Goal: Find specific page/section: Find specific page/section

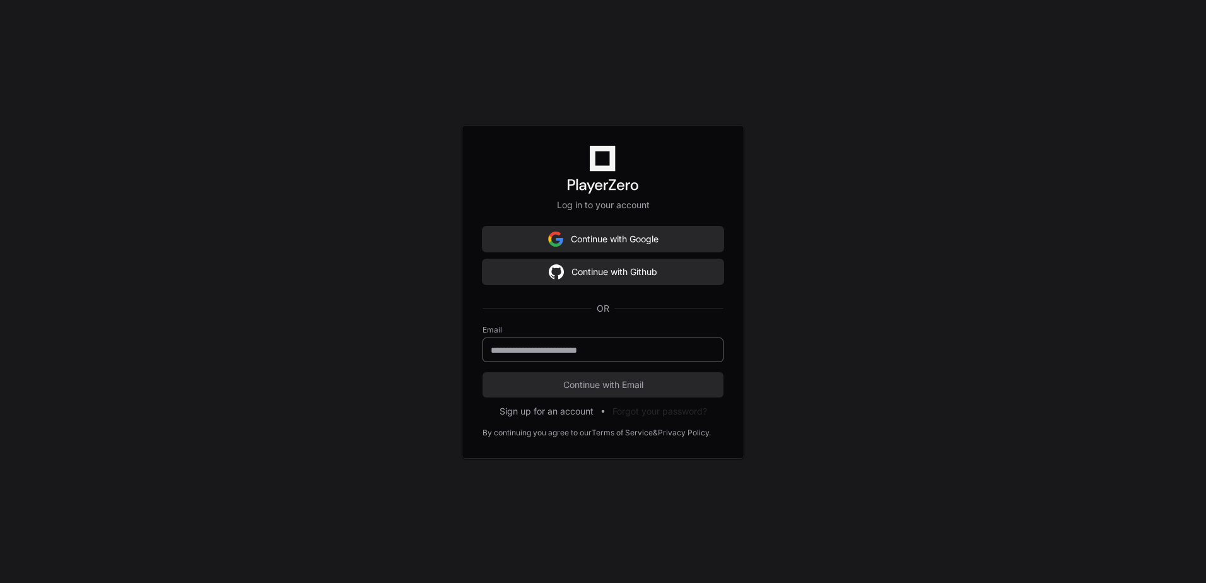
click at [591, 344] on input "email" at bounding box center [603, 350] width 225 height 13
type input "**********"
click at [483, 372] on button "Continue with Email" at bounding box center [603, 384] width 241 height 25
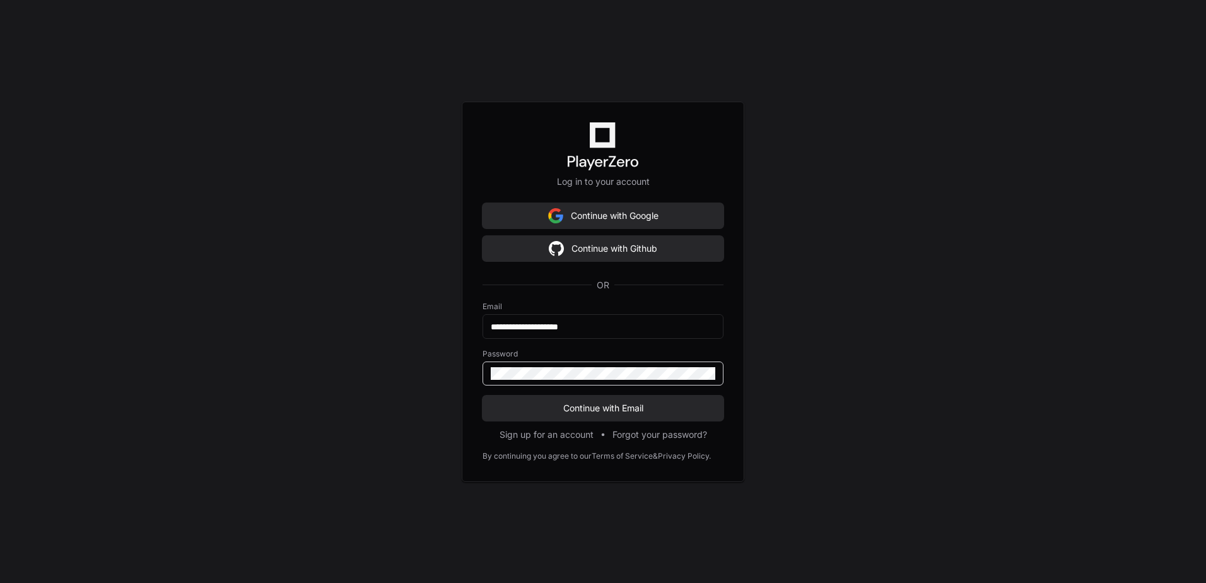
click at [483, 395] on button "Continue with Email" at bounding box center [603, 407] width 241 height 25
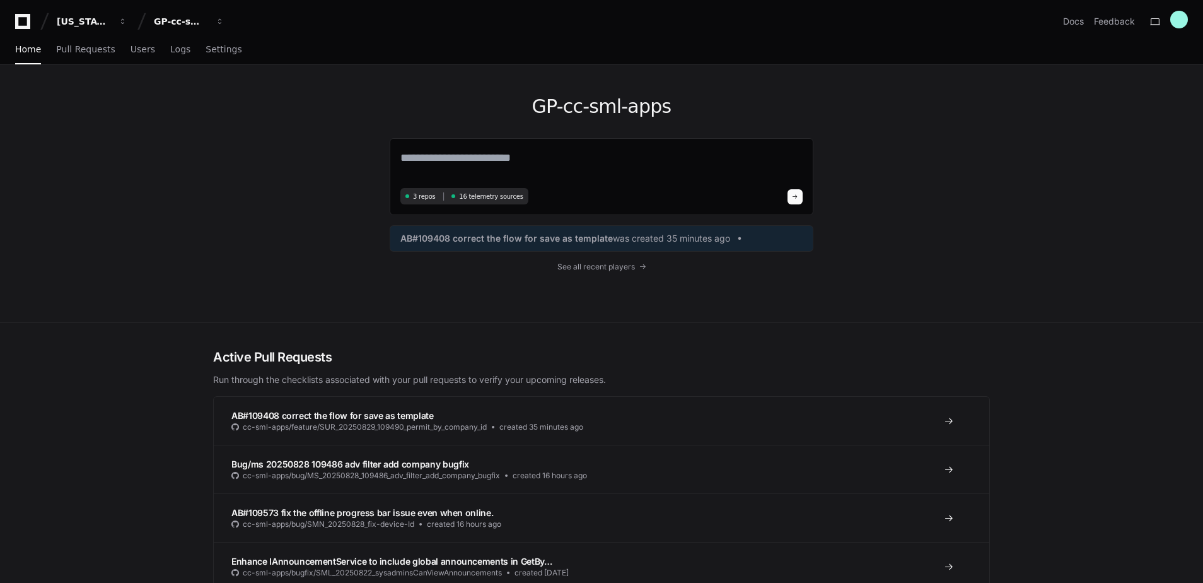
click at [269, 213] on div "GP-cc-sml-apps 3 repos 16 telemetry sources AB#109408 correct the flow for save…" at bounding box center [601, 193] width 807 height 257
click at [578, 169] on textarea at bounding box center [602, 166] width 402 height 35
click at [624, 266] on span "See all recent players" at bounding box center [597, 267] width 78 height 10
